Goal: Ask a question

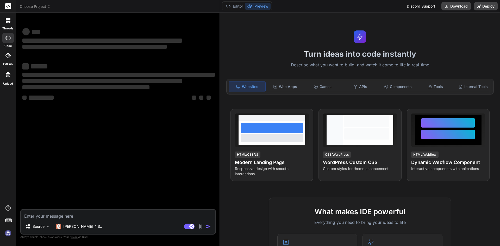
drag, startPoint x: 175, startPoint y: 53, endPoint x: 211, endPoint y: 55, distance: 35.5
click at [211, 55] on div "Bind AI Web Search Created with Pixso. Code Generator ‌ ‌ ‌ ‌ ‌ ‌ ‌ ‌ ‌ ‌ ‌ ‌ ‌…" at bounding box center [118, 129] width 204 height 233
type textarea "x"
click at [108, 216] on textarea at bounding box center [118, 214] width 194 height 9
type textarea "h"
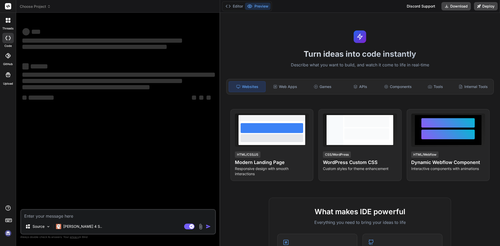
type textarea "x"
type textarea "hi"
type textarea "x"
type textarea "hi"
type textarea "x"
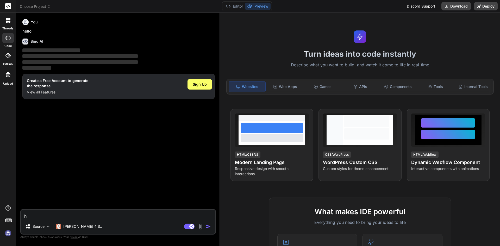
click at [206, 227] on img "button" at bounding box center [208, 226] width 5 height 5
click at [56, 217] on textarea "hi" at bounding box center [118, 214] width 194 height 9
click at [31, 215] on textarea "hi" at bounding box center [118, 214] width 194 height 9
